Goal: Task Accomplishment & Management: Manage account settings

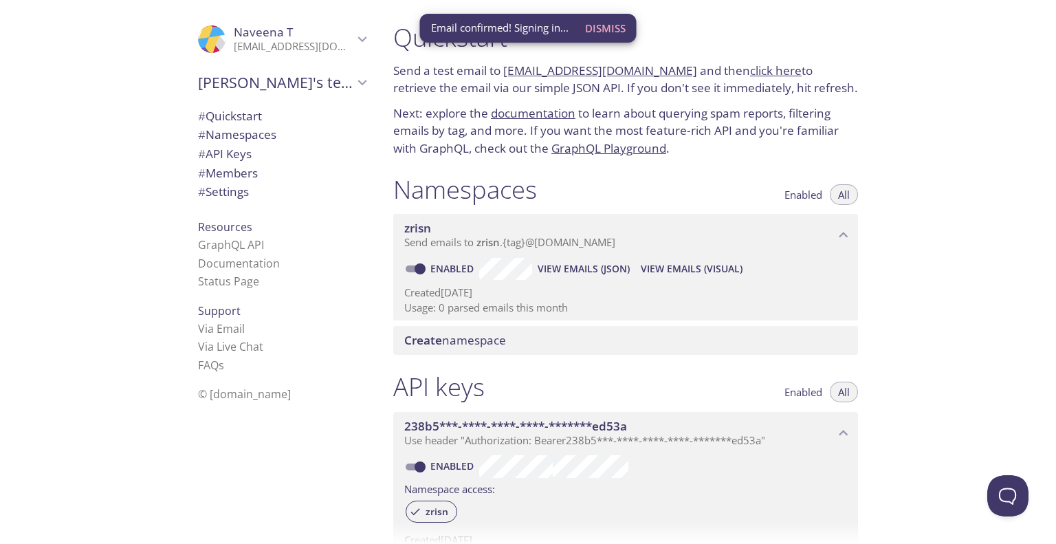
click at [621, 24] on span "Dismiss" at bounding box center [605, 28] width 41 height 18
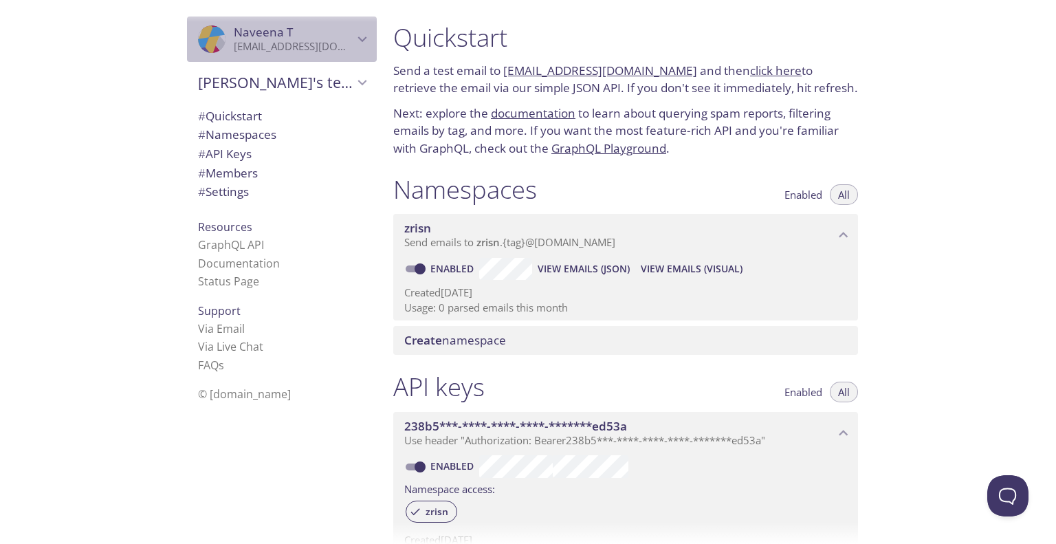
click at [323, 27] on span "[PERSON_NAME]" at bounding box center [294, 32] width 120 height 15
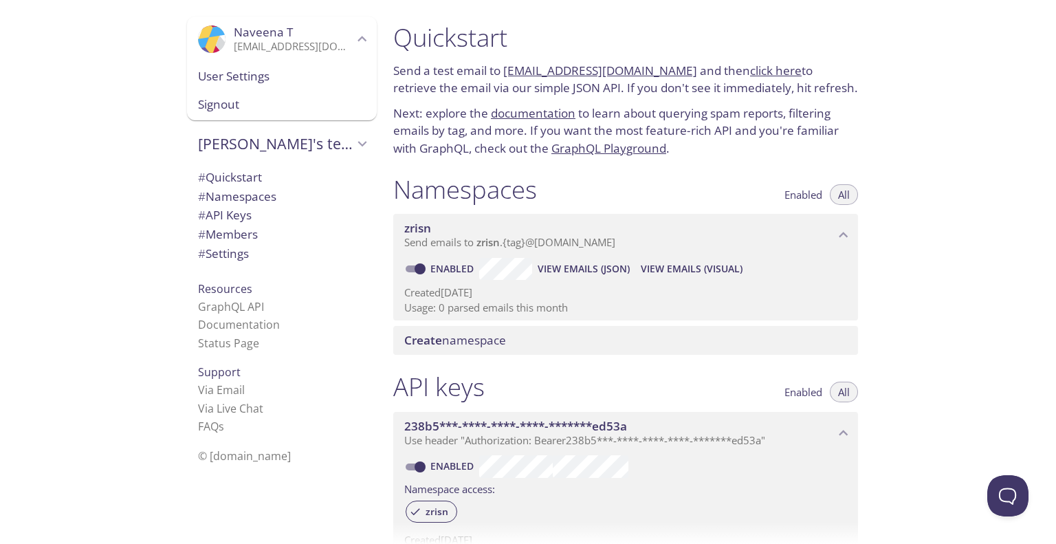
click at [300, 113] on div "Signout" at bounding box center [282, 105] width 190 height 30
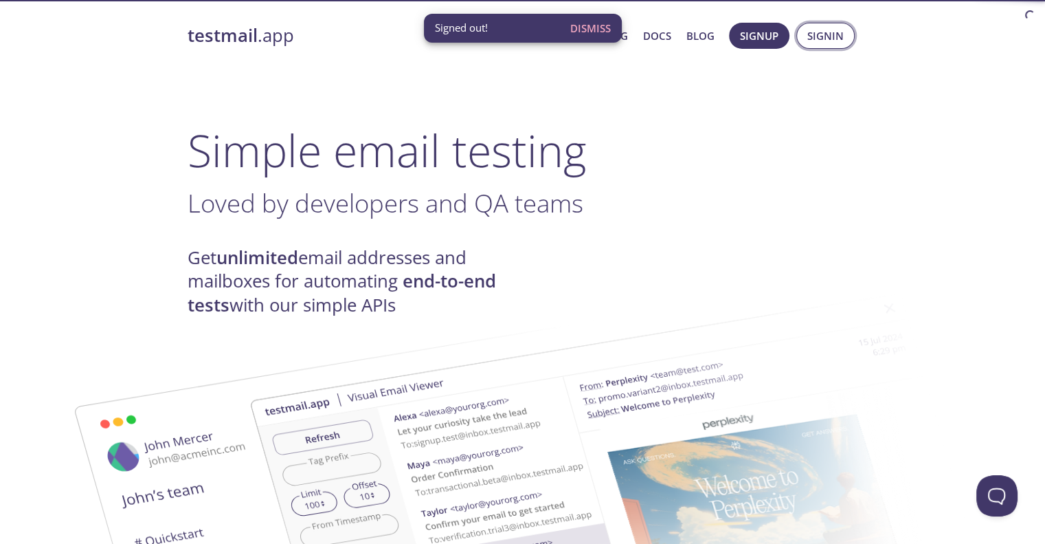
click at [803, 40] on button "Signin" at bounding box center [826, 36] width 58 height 26
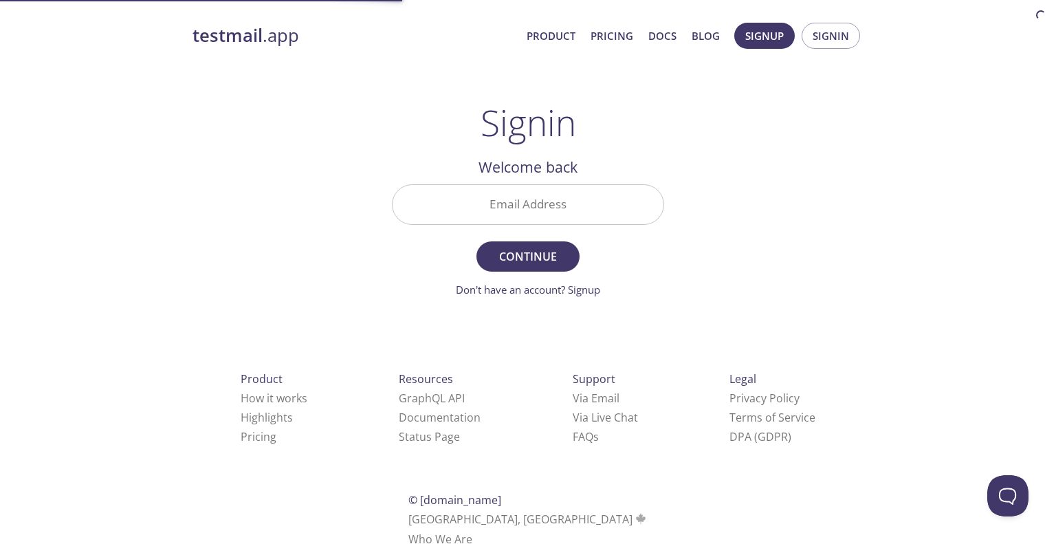
click at [459, 204] on input "Email Address" at bounding box center [527, 204] width 271 height 39
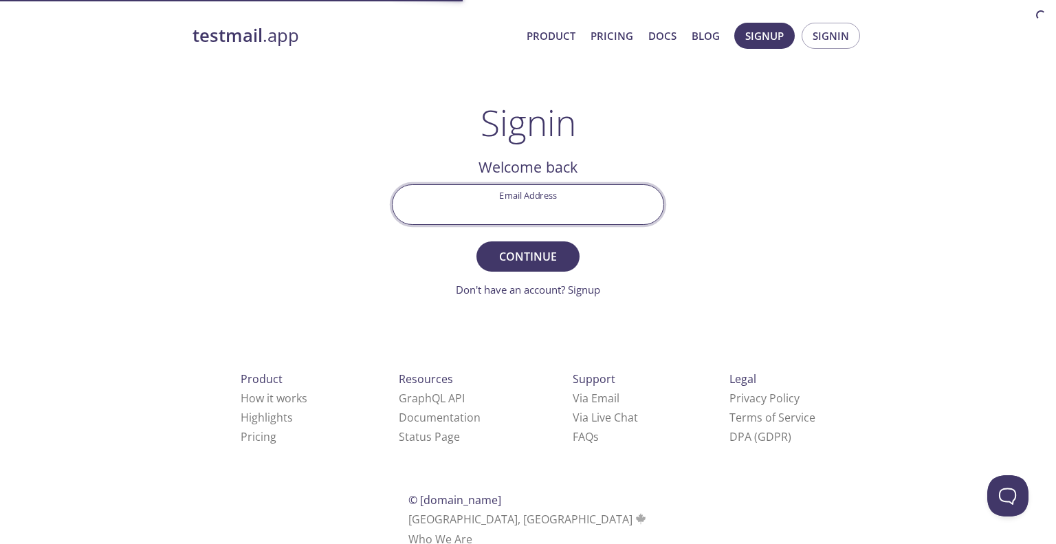
paste input "[EMAIL_ADDRESS][PERSON_NAME][DOMAIN_NAME]"
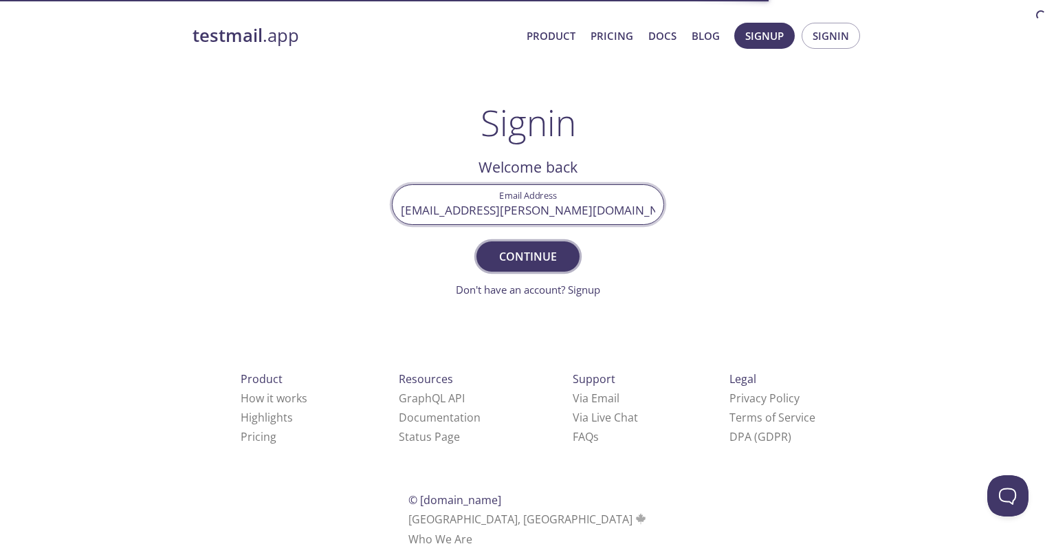
type input "[EMAIL_ADDRESS][PERSON_NAME][DOMAIN_NAME]"
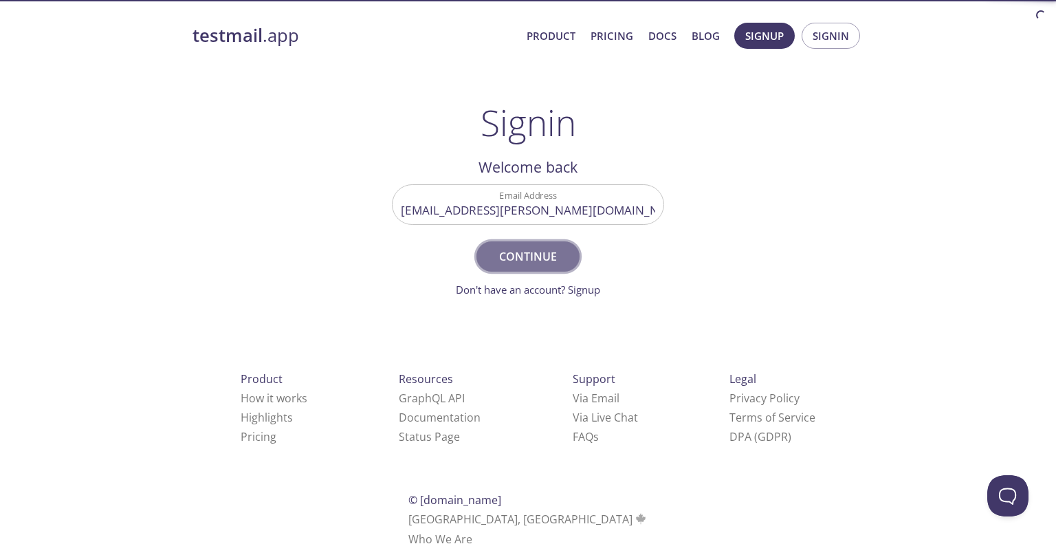
click at [519, 262] on span "Continue" at bounding box center [527, 256] width 73 height 19
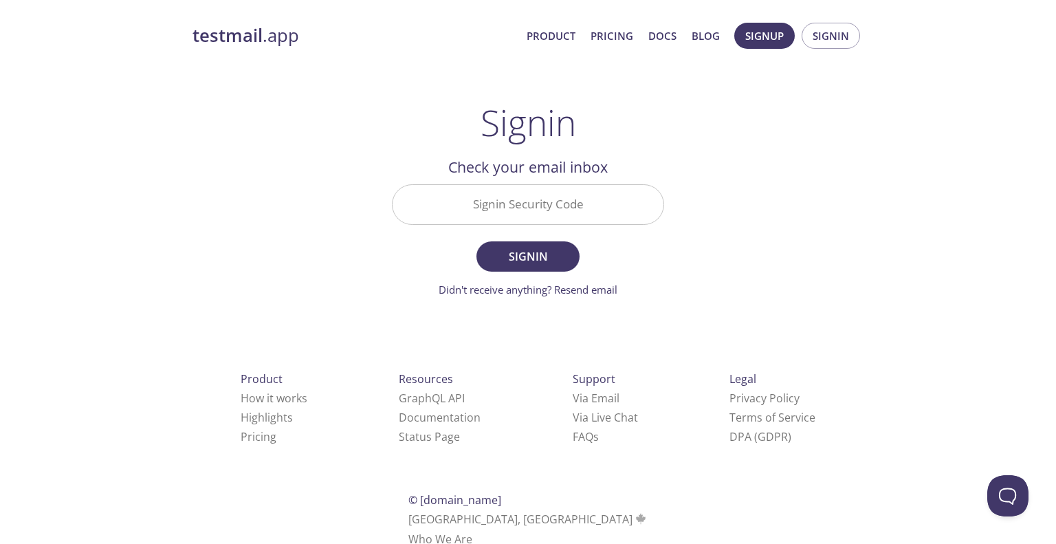
click at [476, 214] on input "Signin Security Code" at bounding box center [527, 204] width 271 height 39
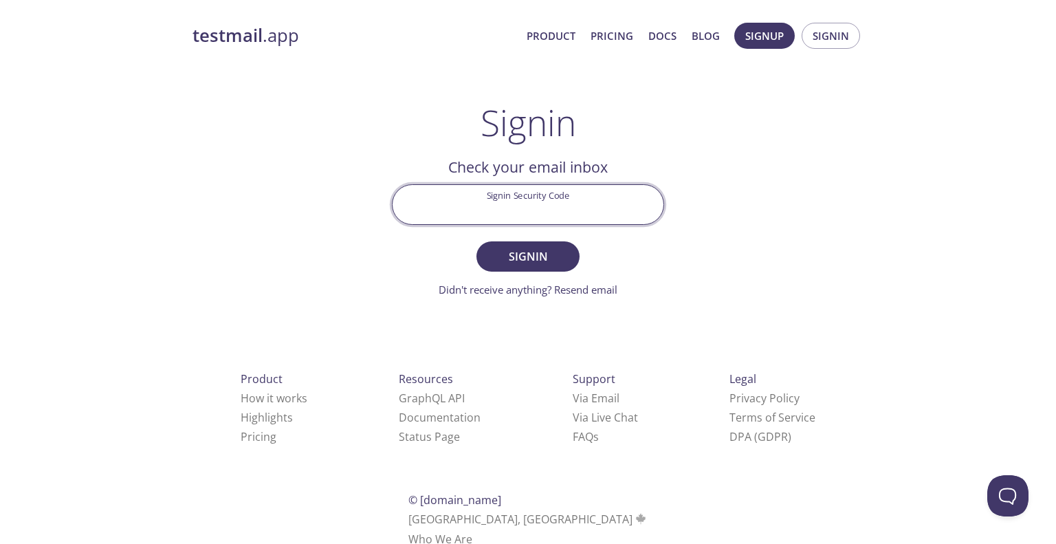
paste input "2WVUG19"
type input "2WVUG19"
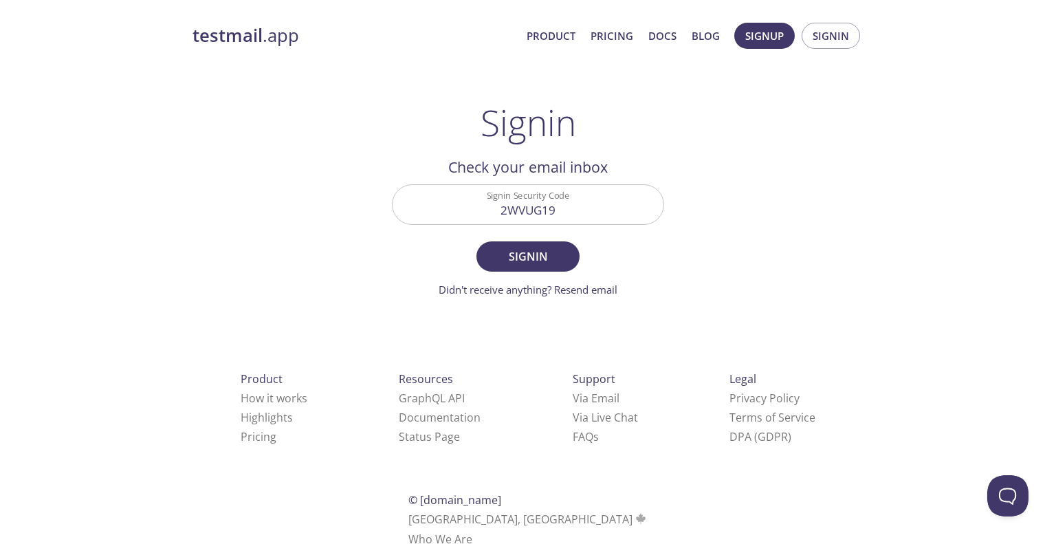
click at [544, 277] on form "Signin Security Code 2WVUG19 Signin Didn't receive anything? Resend email" at bounding box center [528, 240] width 272 height 113
click at [530, 255] on span "Signin" at bounding box center [527, 256] width 73 height 19
